Goal: Task Accomplishment & Management: Use online tool/utility

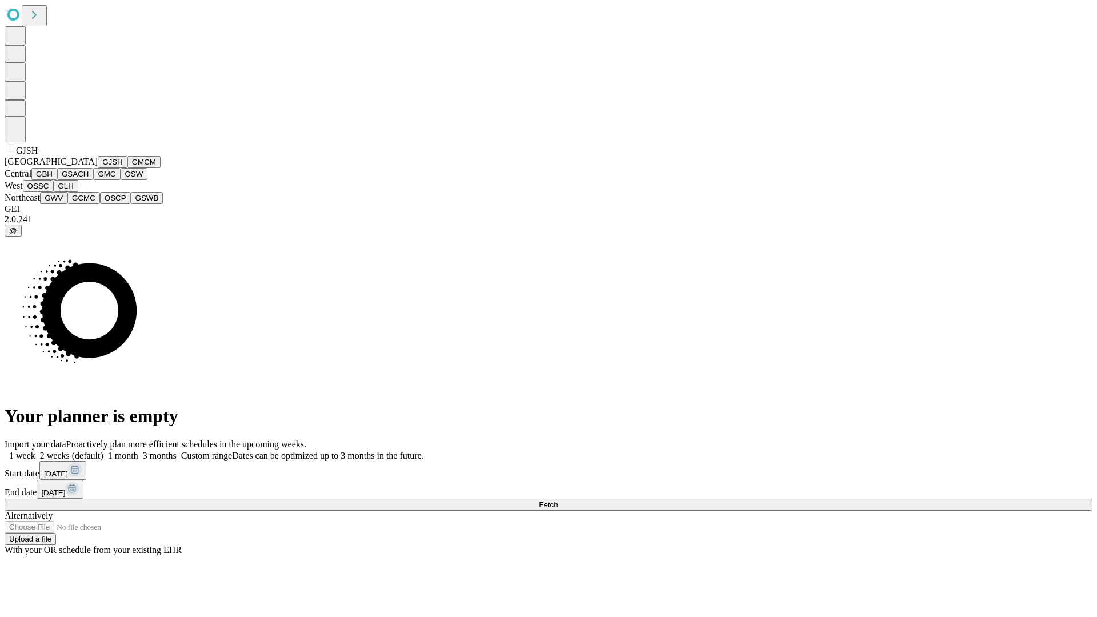
click at [98, 168] on button "GJSH" at bounding box center [113, 162] width 30 height 12
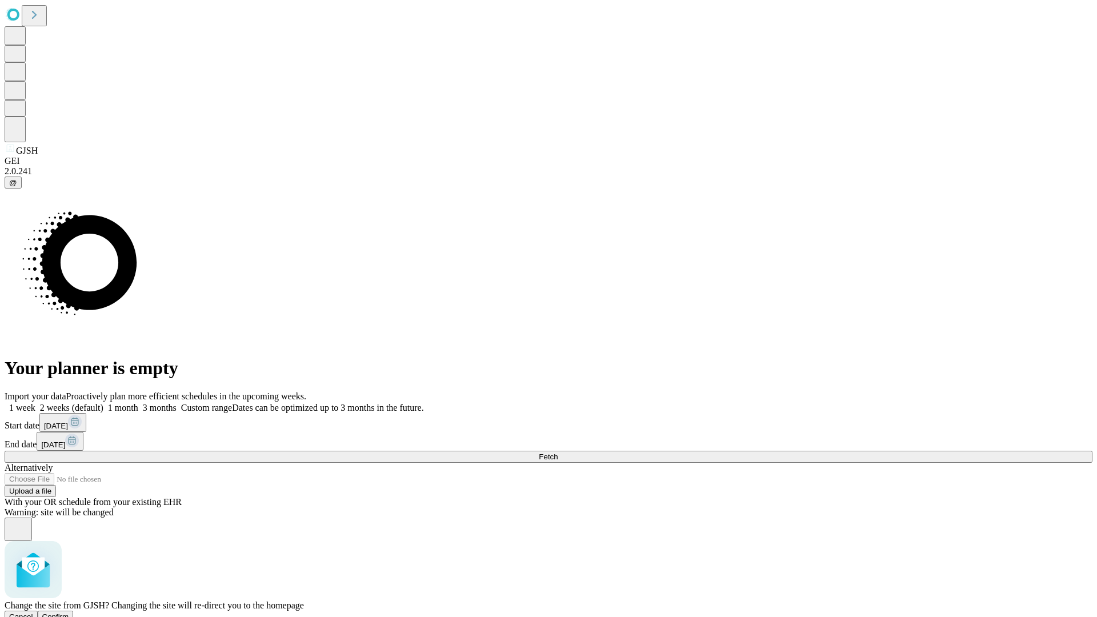
click at [69, 612] on span "Confirm" at bounding box center [55, 616] width 27 height 9
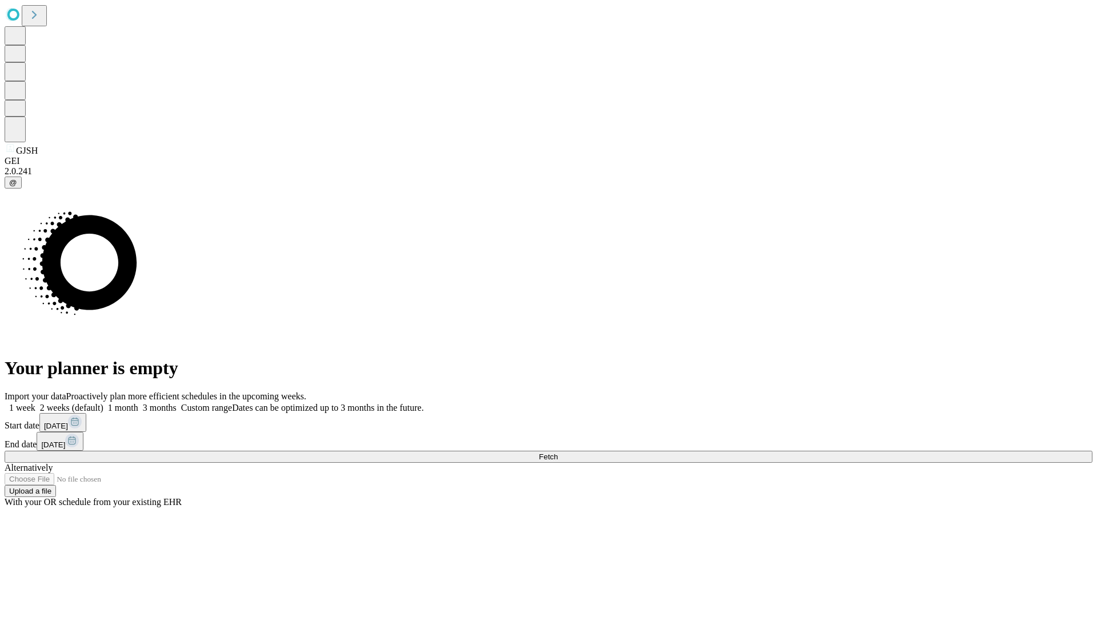
click at [103, 403] on label "2 weeks (default)" at bounding box center [69, 408] width 68 height 10
click at [557, 452] on span "Fetch" at bounding box center [548, 456] width 19 height 9
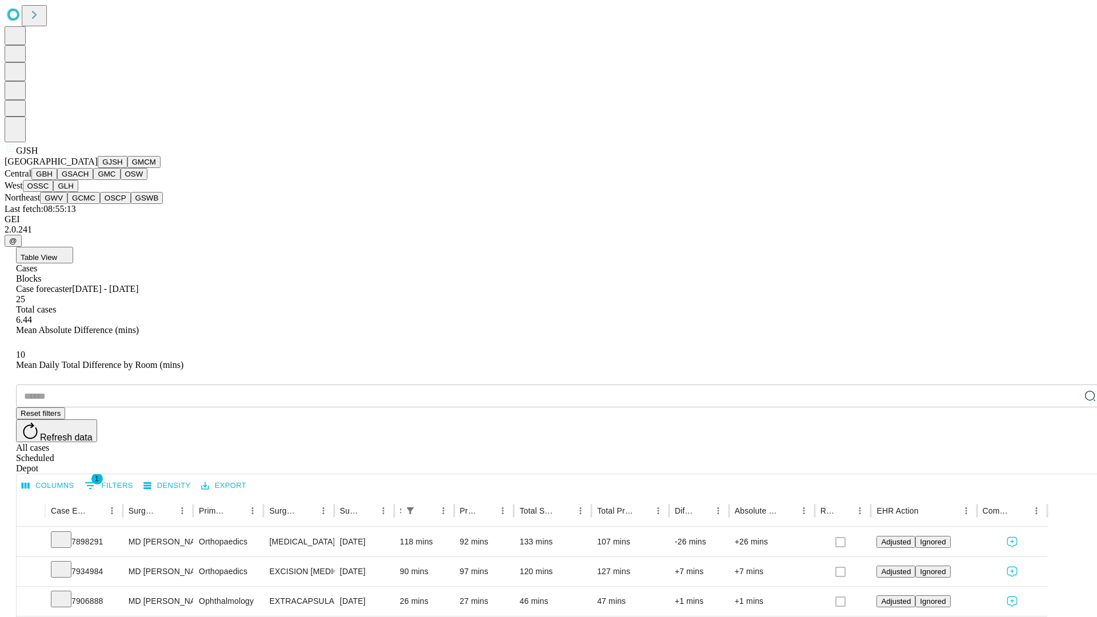
click at [127, 168] on button "GMCM" at bounding box center [143, 162] width 33 height 12
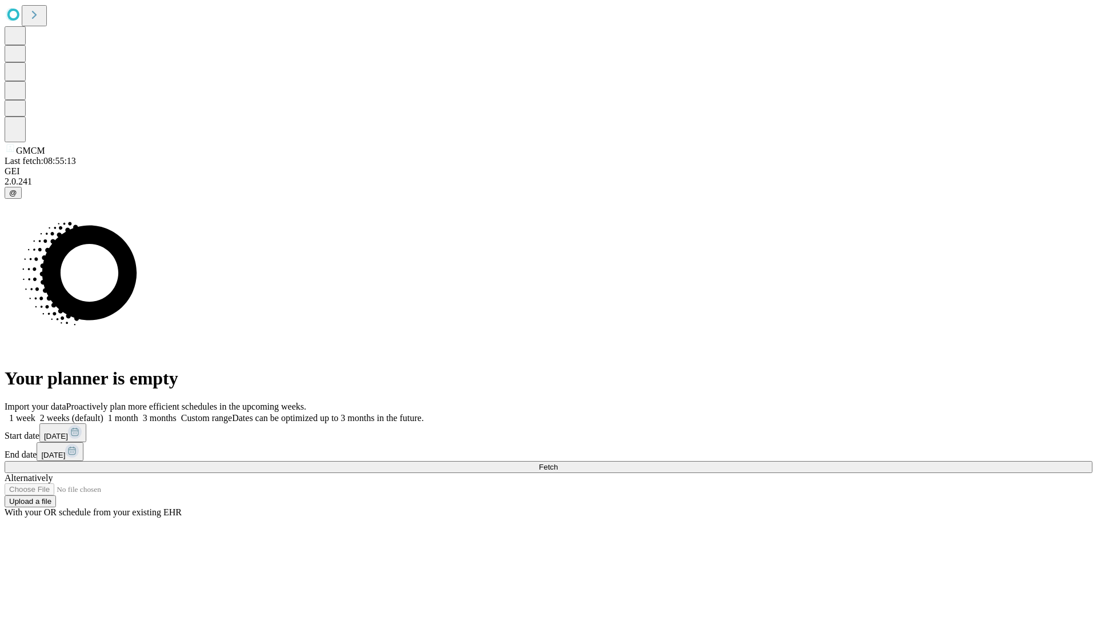
click at [103, 413] on label "2 weeks (default)" at bounding box center [69, 418] width 68 height 10
click at [557, 463] on span "Fetch" at bounding box center [548, 467] width 19 height 9
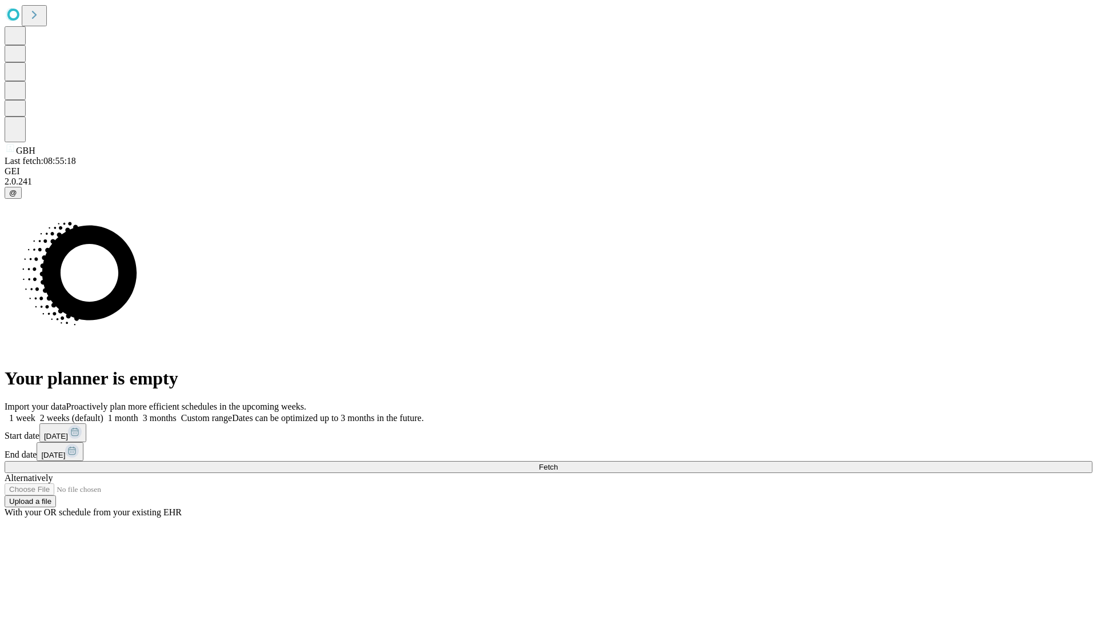
click at [103, 413] on label "2 weeks (default)" at bounding box center [69, 418] width 68 height 10
click at [557, 463] on span "Fetch" at bounding box center [548, 467] width 19 height 9
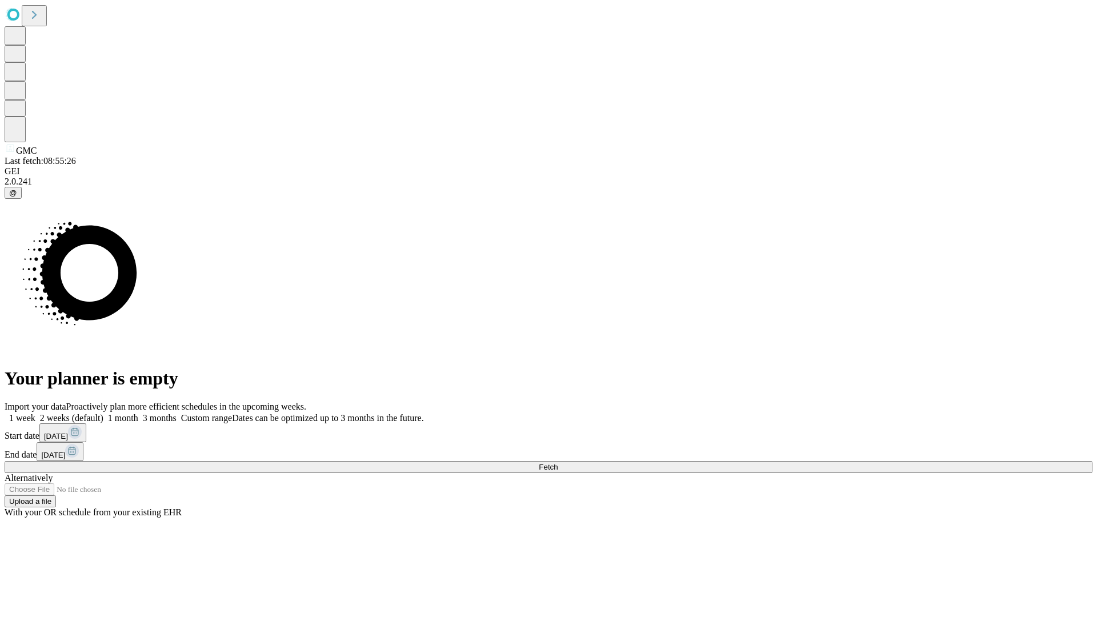
click at [103, 413] on label "2 weeks (default)" at bounding box center [69, 418] width 68 height 10
click at [557, 463] on span "Fetch" at bounding box center [548, 467] width 19 height 9
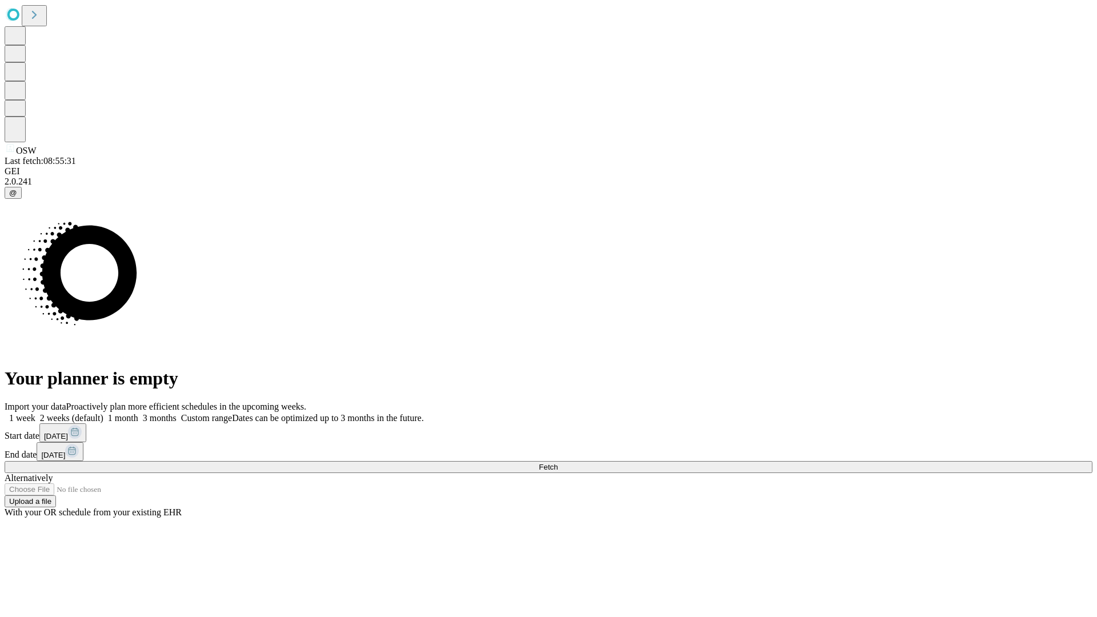
click at [103, 413] on label "2 weeks (default)" at bounding box center [69, 418] width 68 height 10
click at [557, 463] on span "Fetch" at bounding box center [548, 467] width 19 height 9
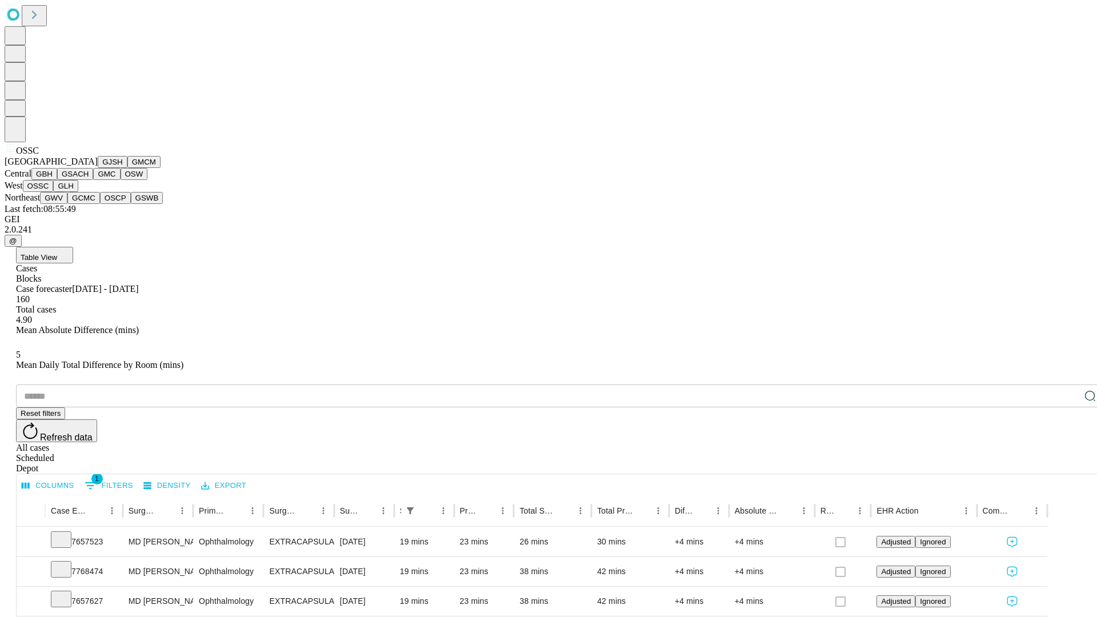
click at [78, 192] on button "GLH" at bounding box center [65, 186] width 25 height 12
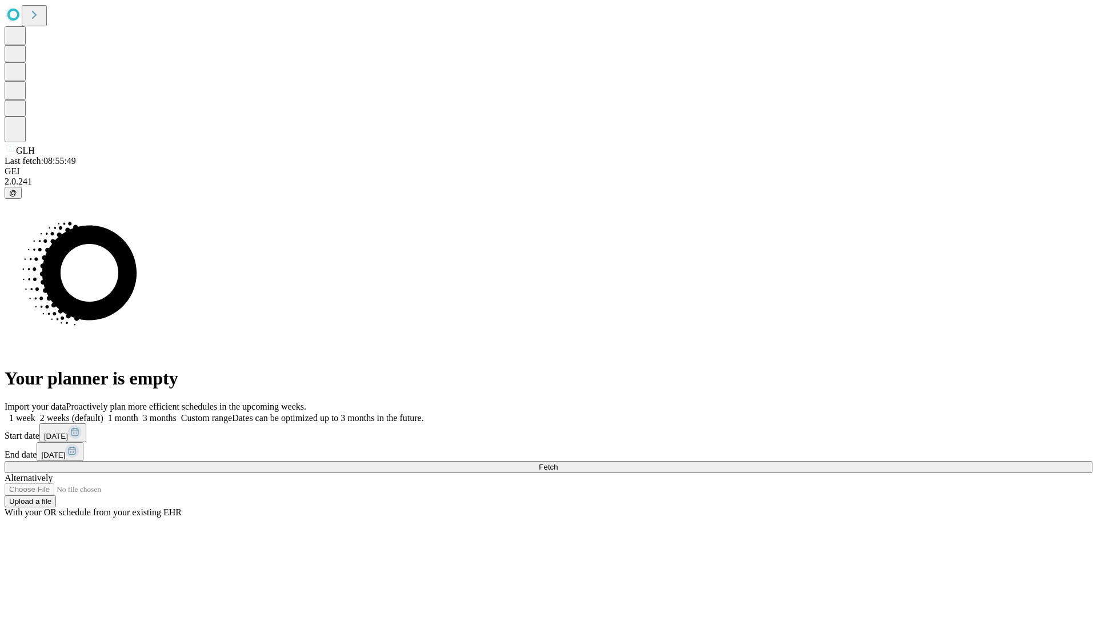
click at [103, 413] on label "2 weeks (default)" at bounding box center [69, 418] width 68 height 10
click at [557, 463] on span "Fetch" at bounding box center [548, 467] width 19 height 9
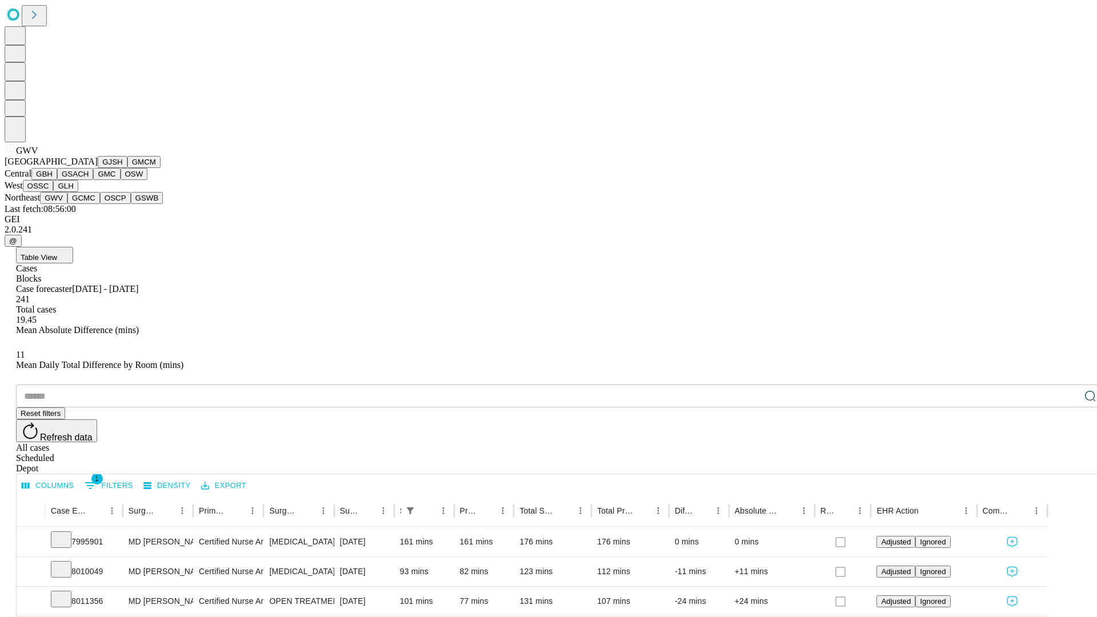
click at [89, 204] on button "GCMC" at bounding box center [83, 198] width 33 height 12
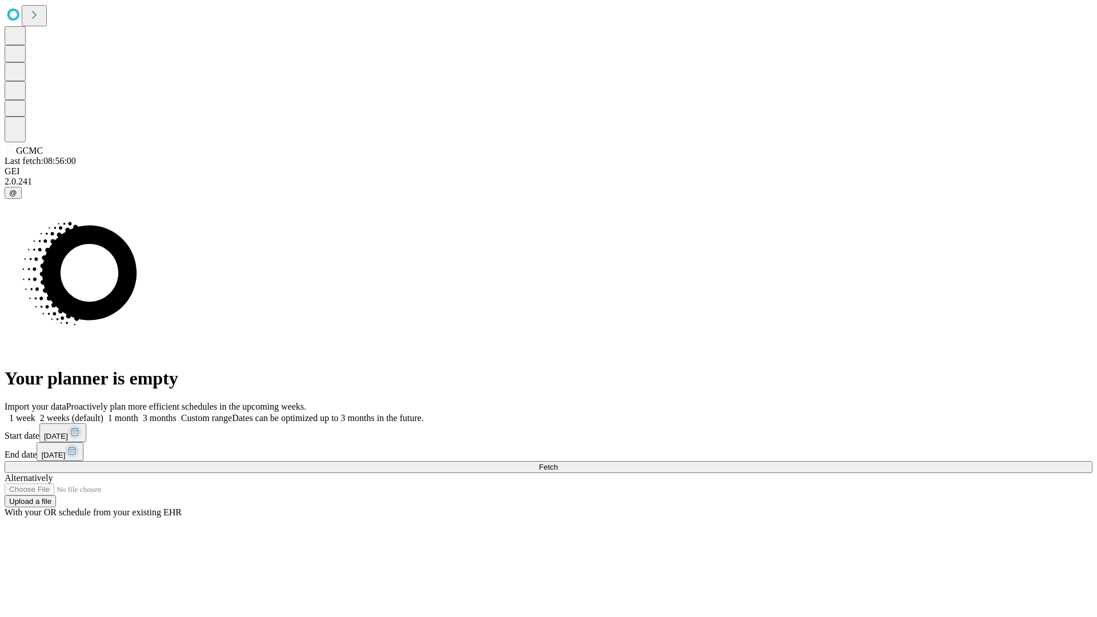
click at [557, 463] on span "Fetch" at bounding box center [548, 467] width 19 height 9
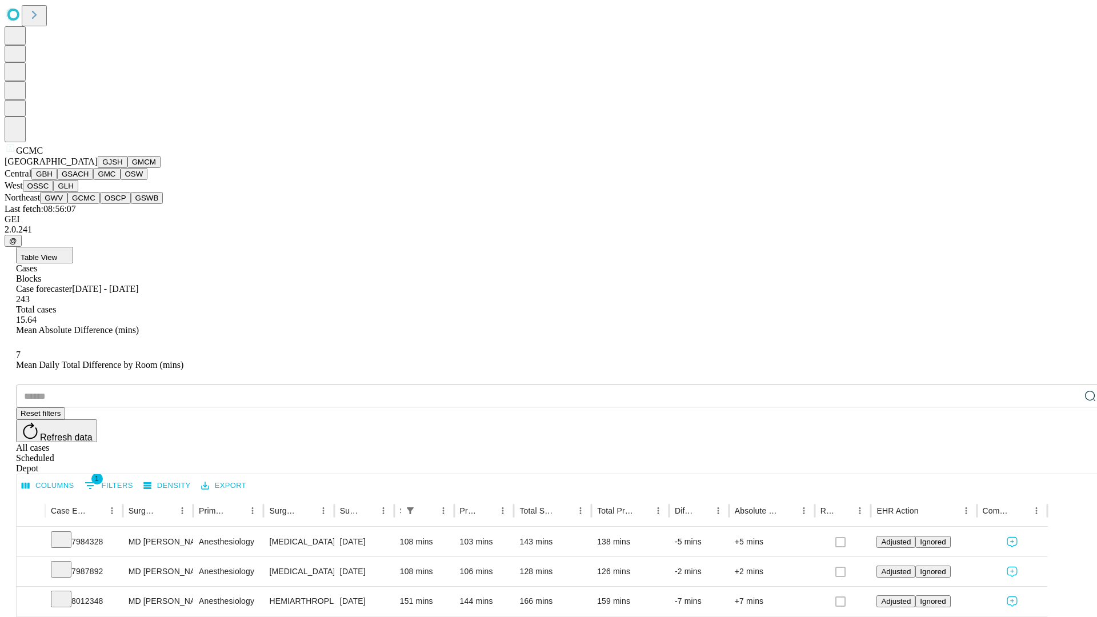
click at [100, 204] on button "OSCP" at bounding box center [115, 198] width 31 height 12
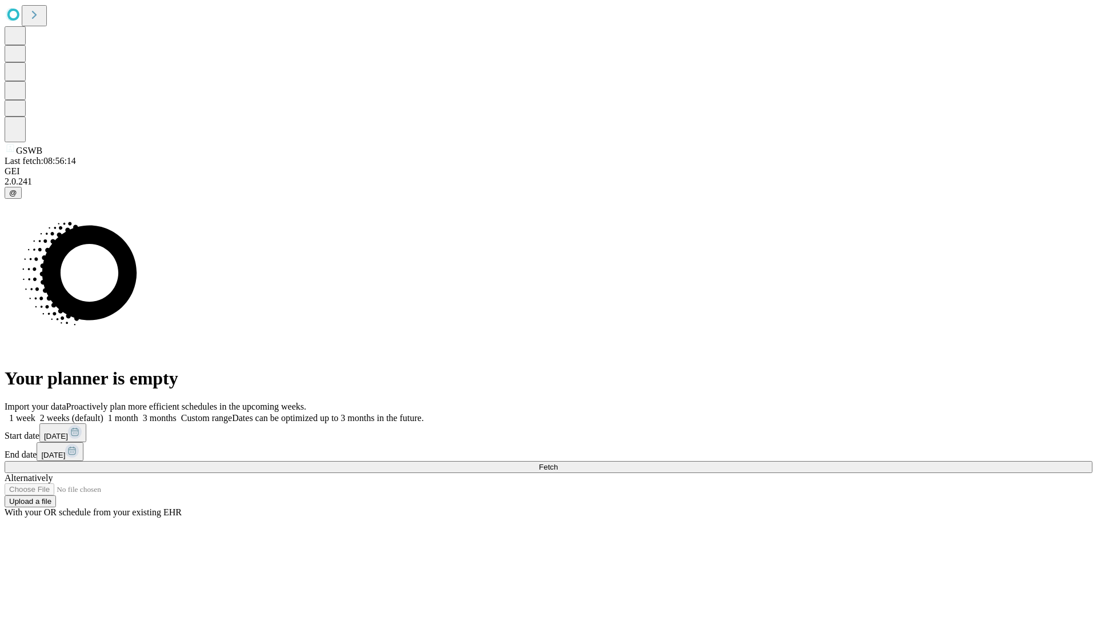
click at [103, 413] on label "2 weeks (default)" at bounding box center [69, 418] width 68 height 10
click at [557, 463] on span "Fetch" at bounding box center [548, 467] width 19 height 9
